Goal: Register for event/course

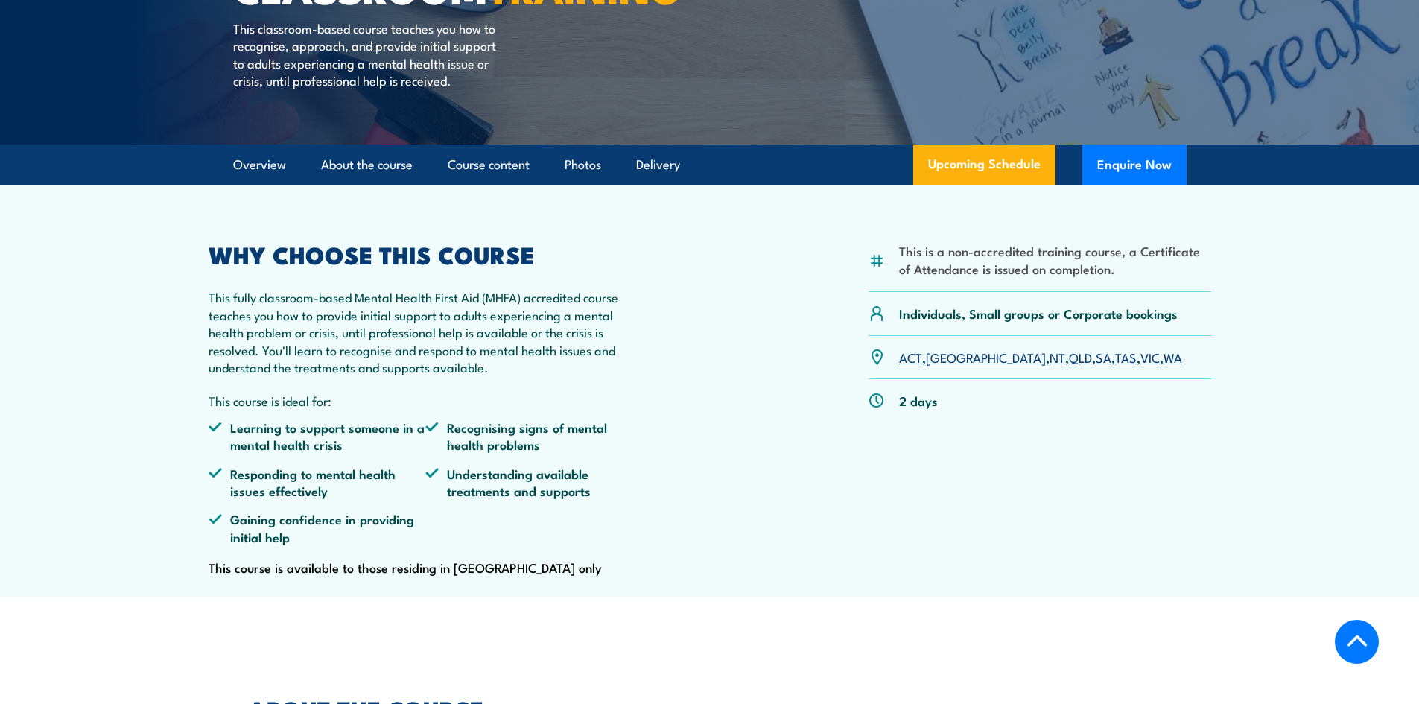
click at [1141, 366] on link "VIC" at bounding box center [1150, 357] width 19 height 18
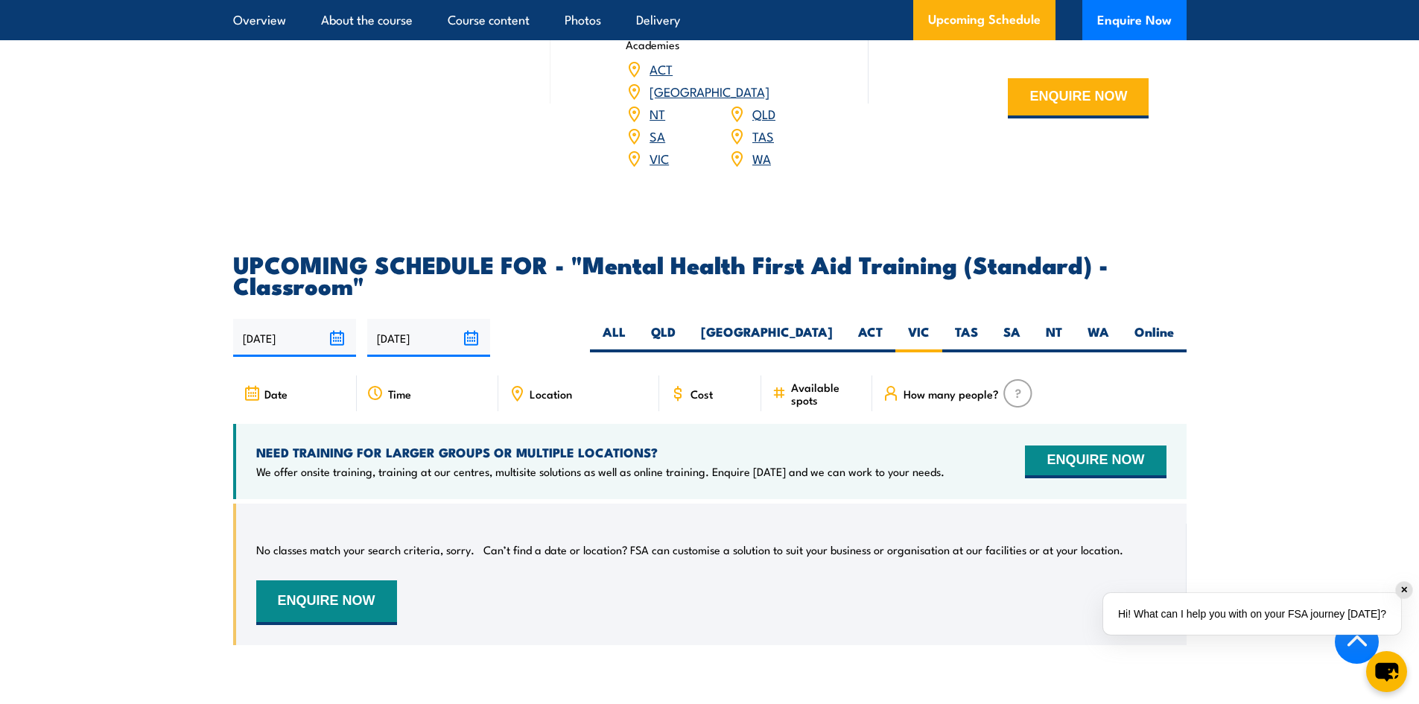
scroll to position [2460, 0]
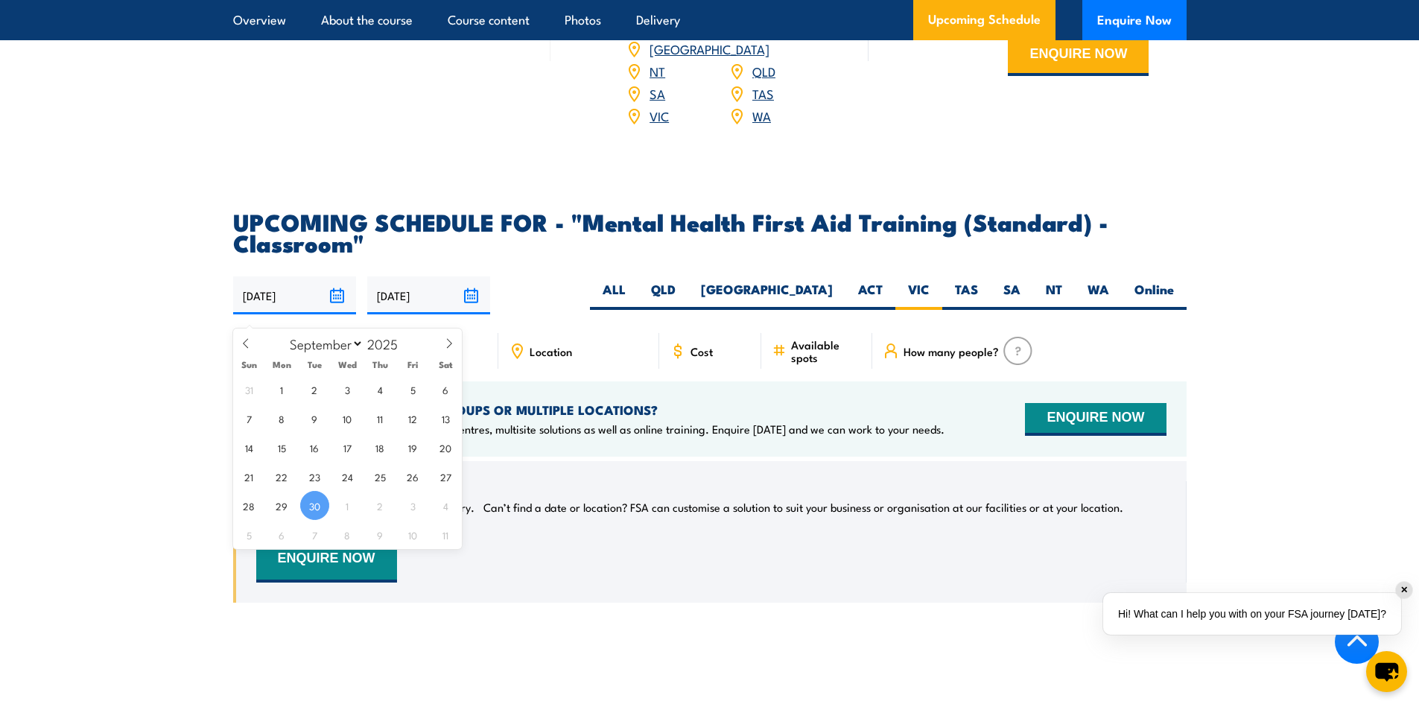
click at [332, 308] on input "[DATE]" at bounding box center [294, 295] width 123 height 38
click at [463, 305] on input "[DATE]" at bounding box center [428, 295] width 123 height 38
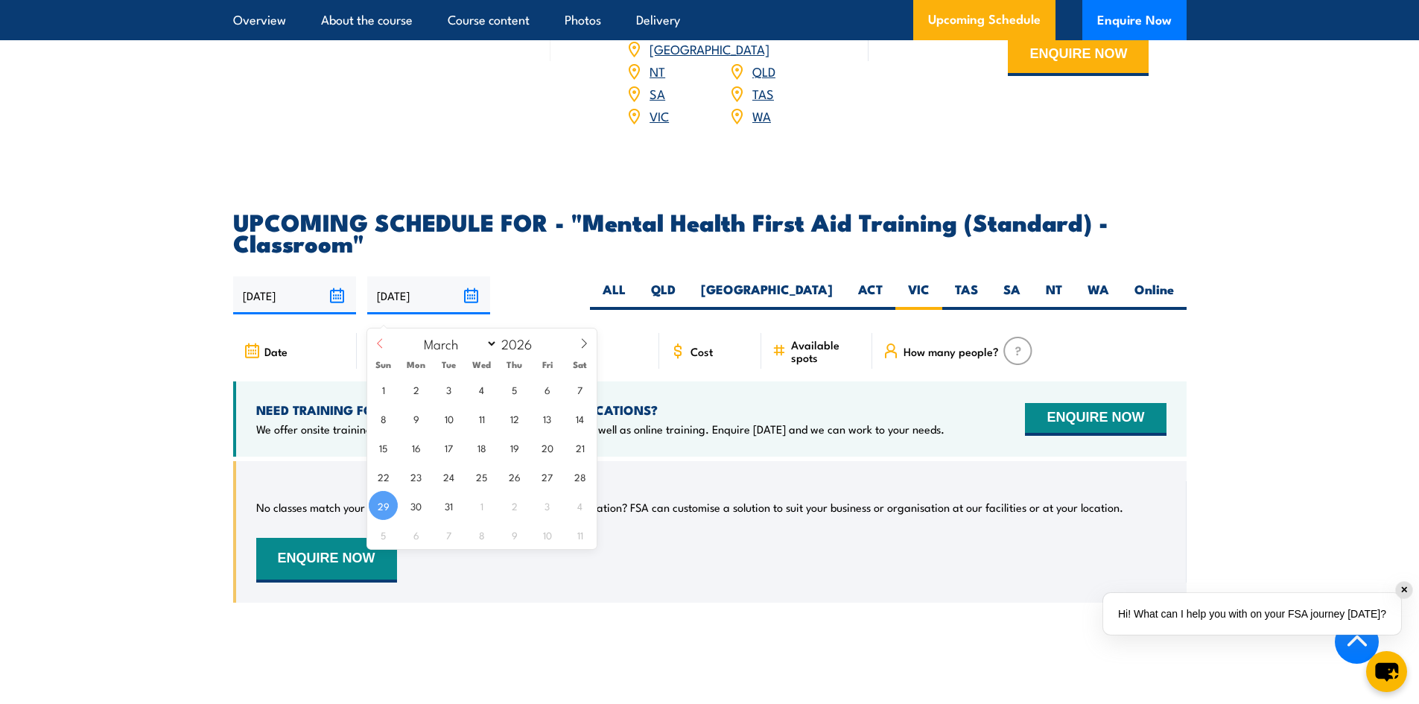
click at [378, 341] on icon at bounding box center [380, 343] width 10 height 10
select select "0"
click at [378, 341] on icon at bounding box center [380, 343] width 10 height 10
type input "2025"
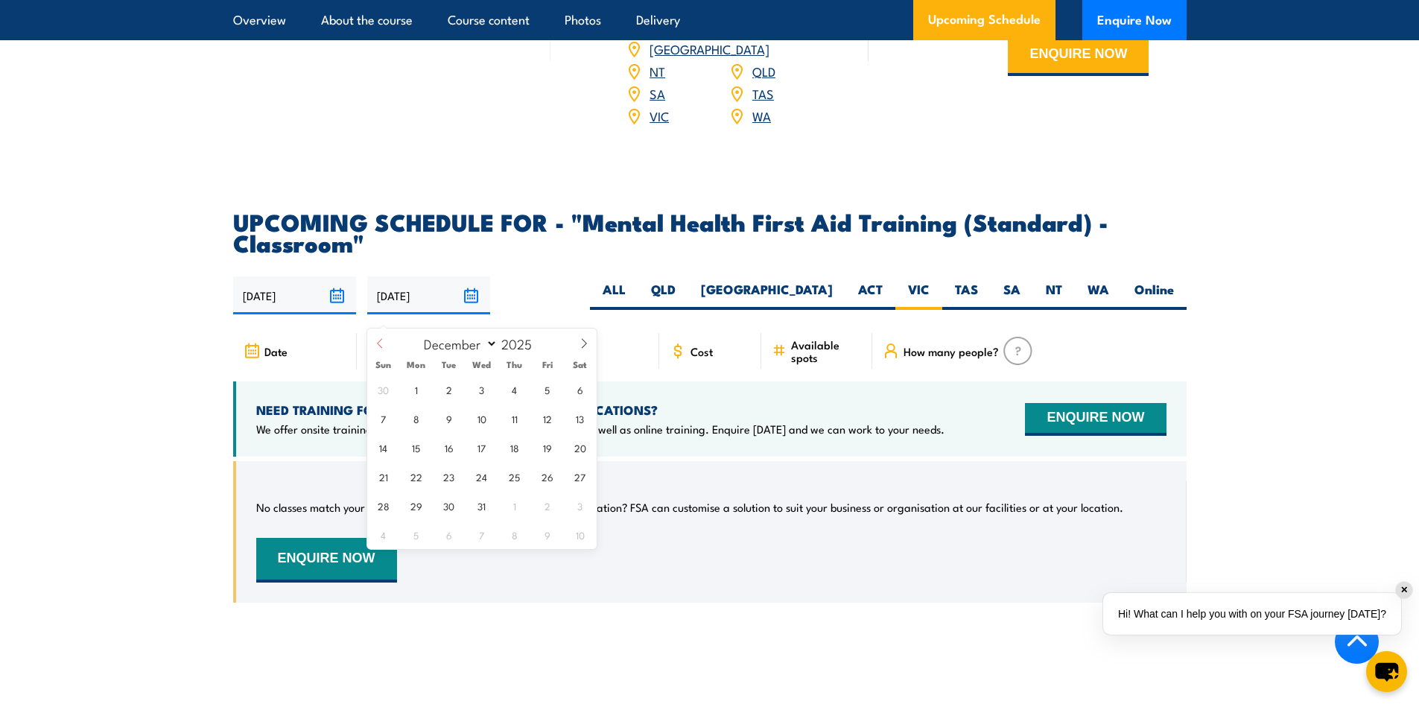
click at [378, 341] on icon at bounding box center [380, 343] width 10 height 10
select select "10"
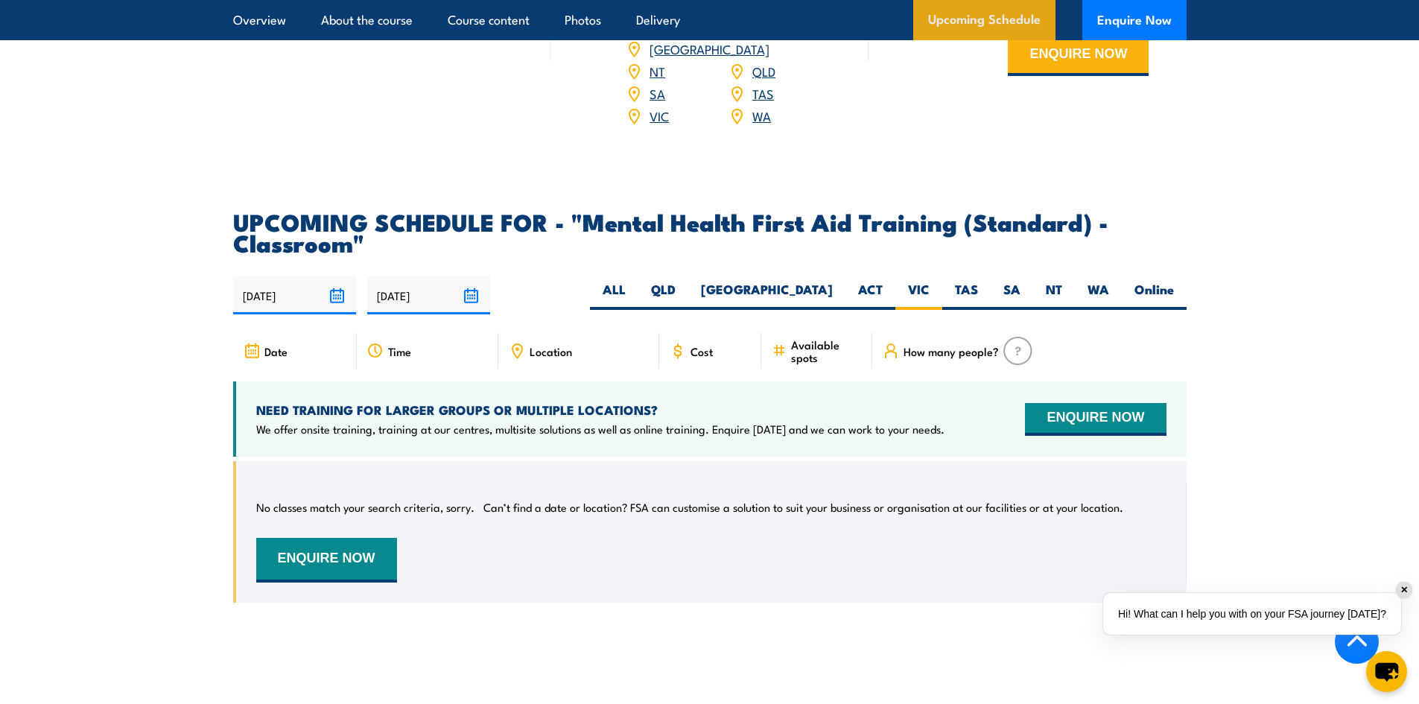
click at [973, 24] on link "Upcoming Schedule" at bounding box center [984, 20] width 142 height 40
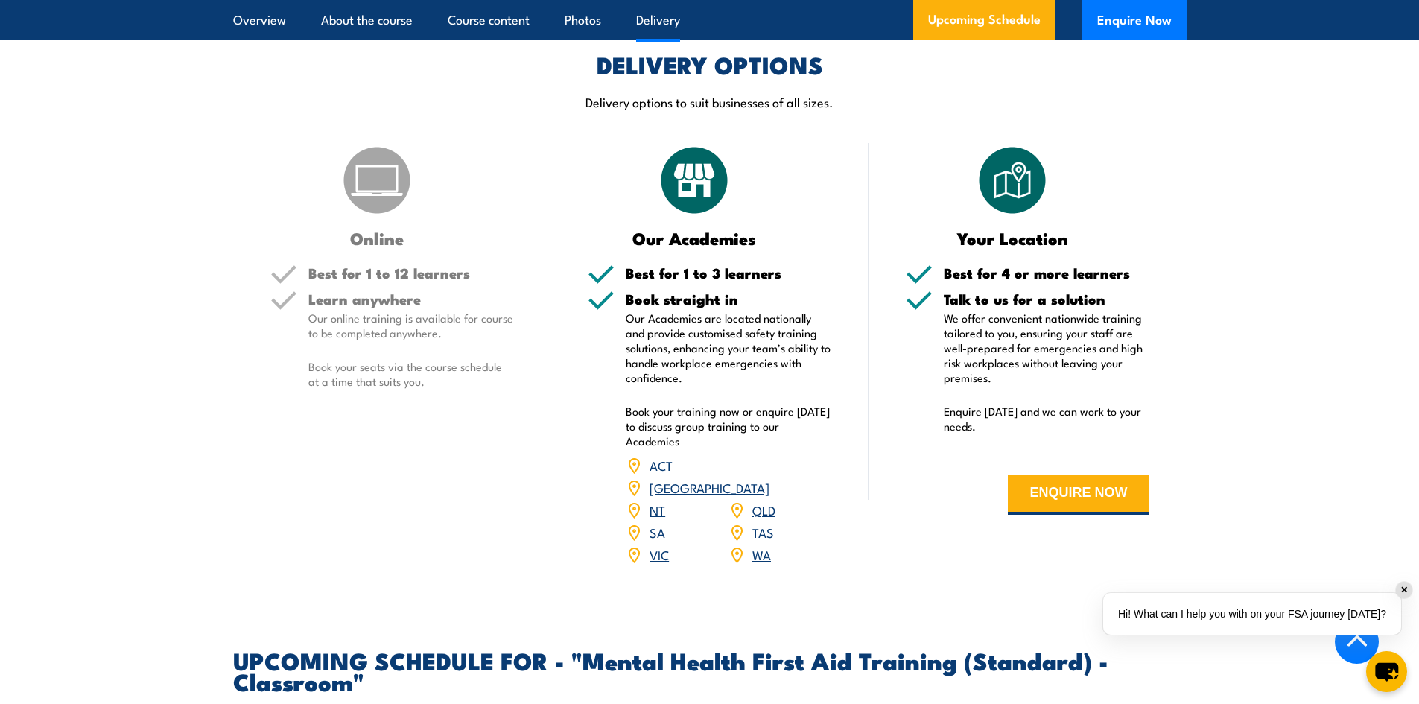
scroll to position [2013, 0]
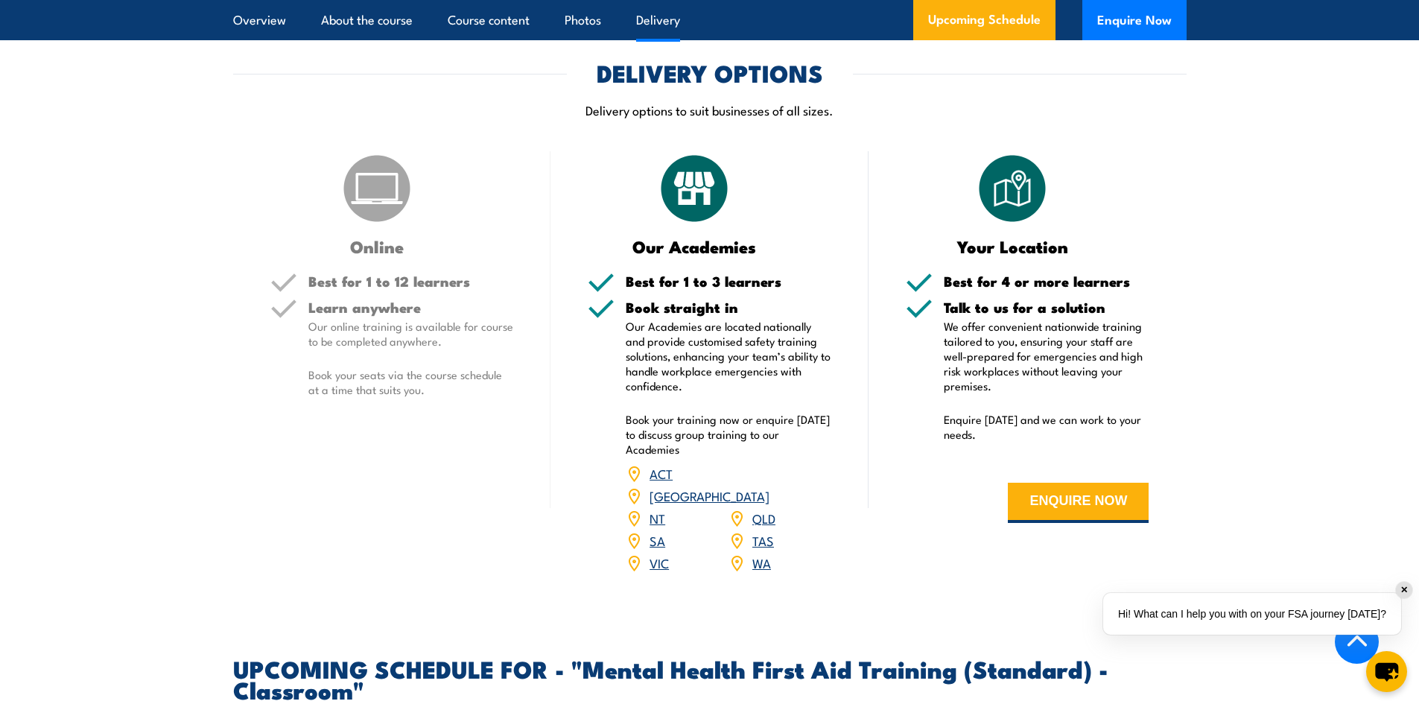
click at [657, 571] on link "VIC" at bounding box center [659, 563] width 19 height 18
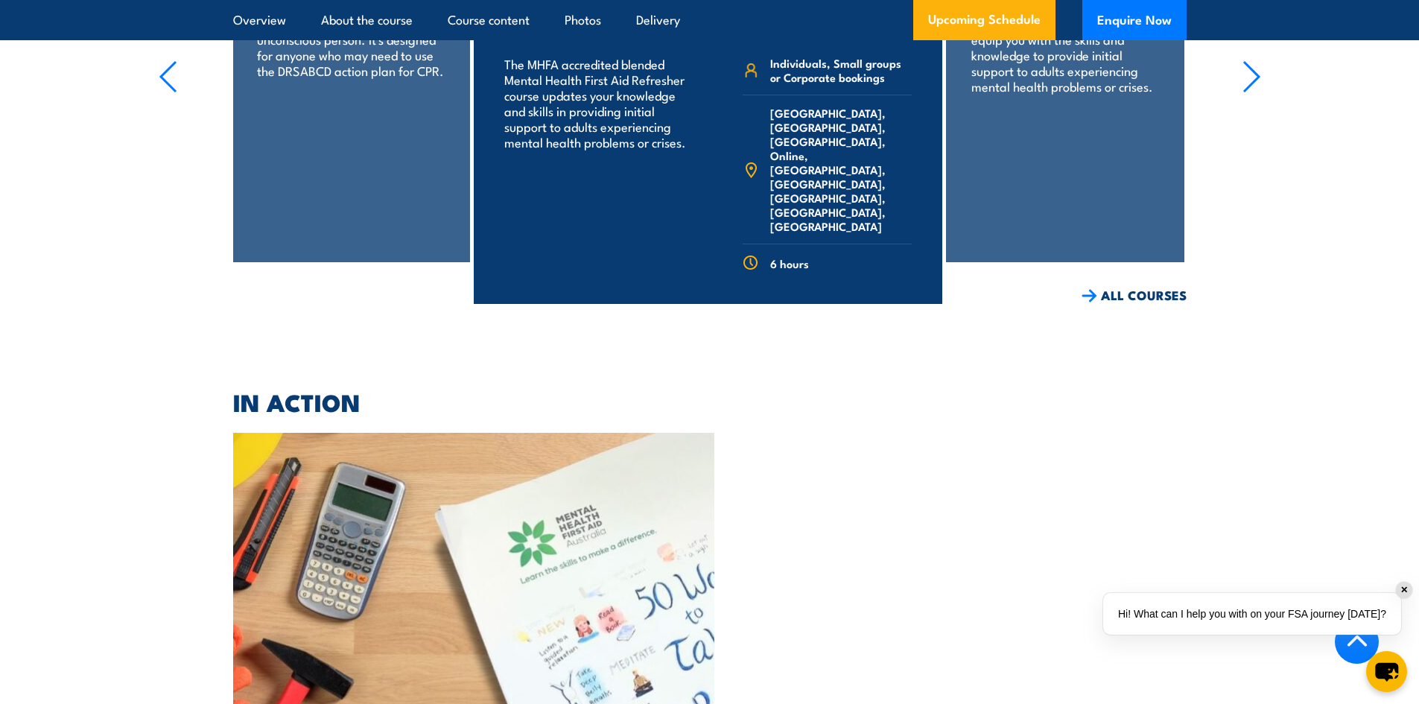
scroll to position [3354, 0]
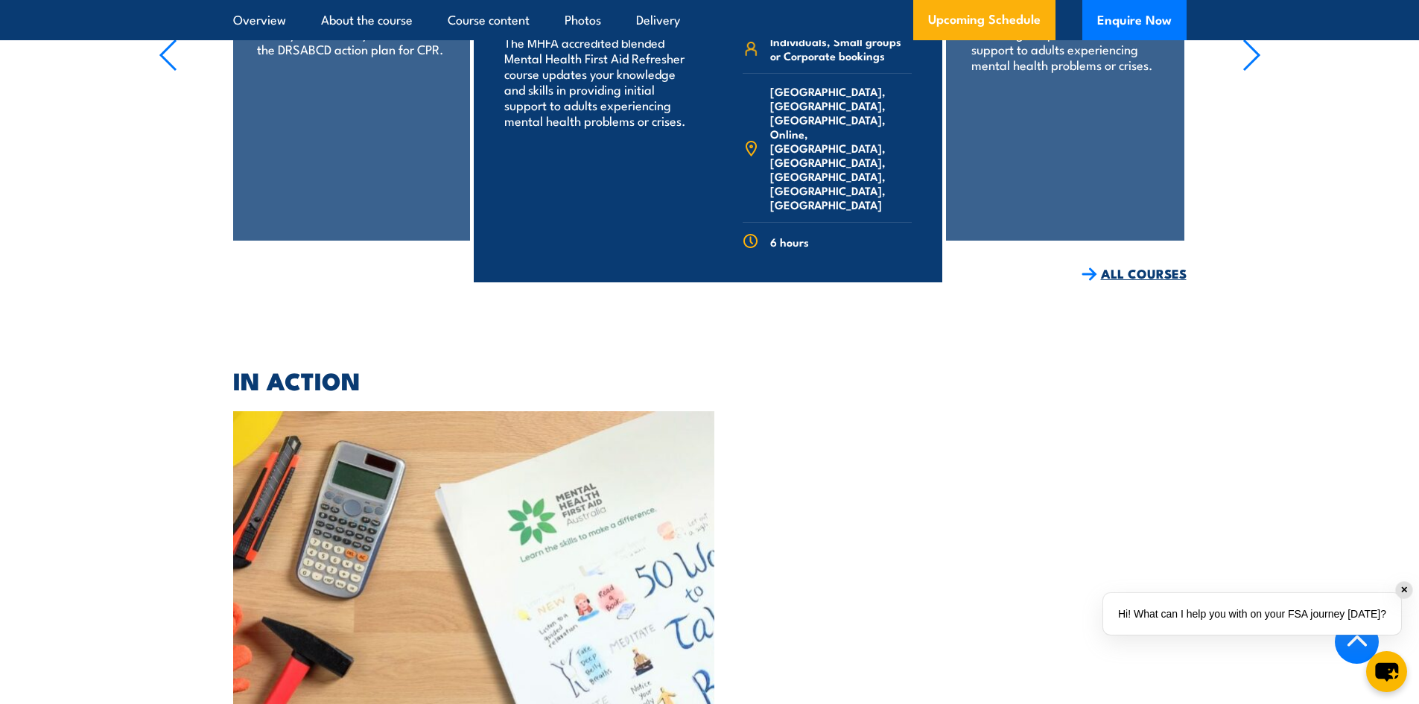
click at [1143, 282] on link "ALL COURSES" at bounding box center [1134, 273] width 105 height 17
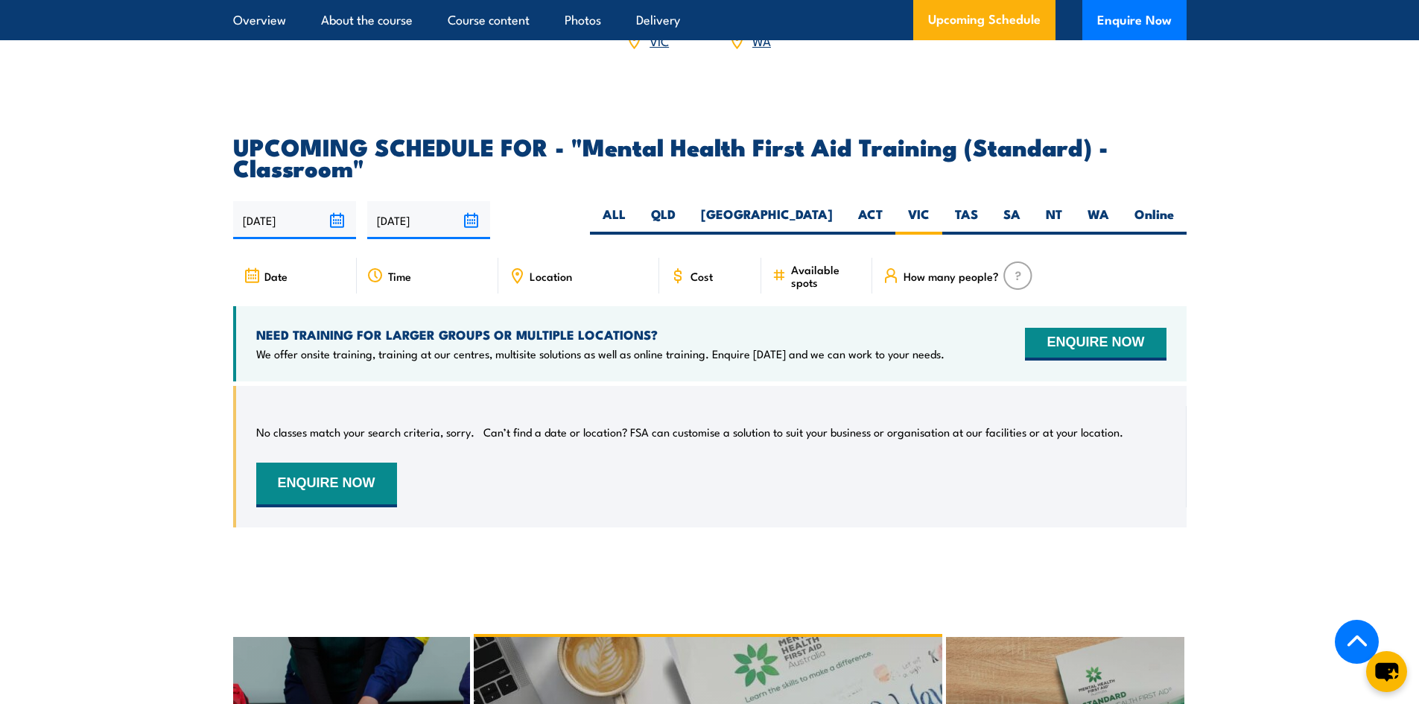
scroll to position [2608, 0]
